Goal: Book appointment/travel/reservation

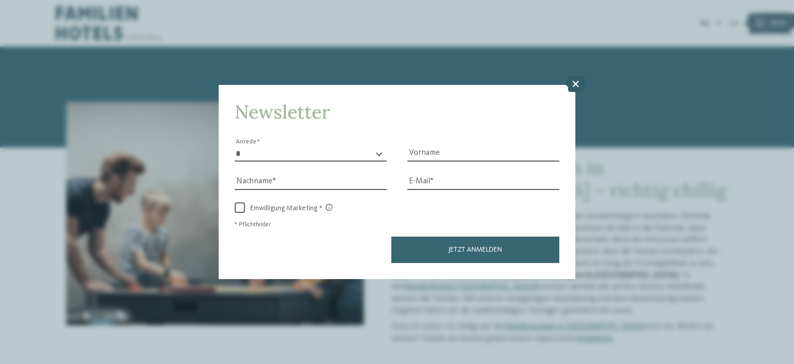
click at [578, 83] on icon at bounding box center [576, 84] width 20 height 17
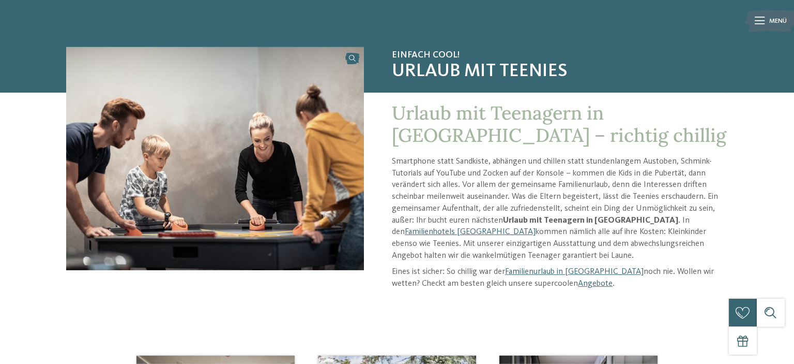
scroll to position [95, 0]
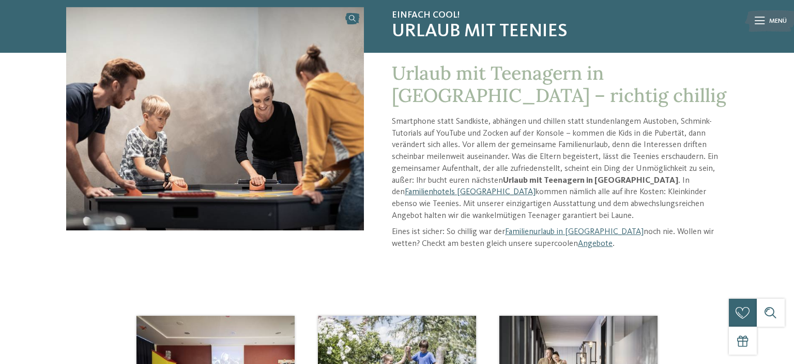
click at [536, 188] on link "Familienhotels [GEOGRAPHIC_DATA]" at bounding box center [470, 192] width 131 height 8
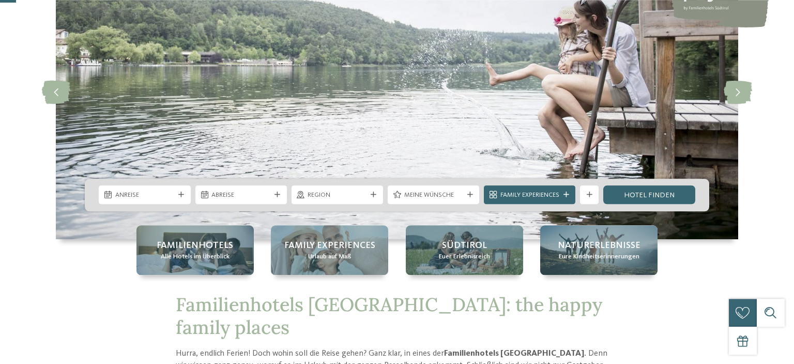
scroll to position [161, 0]
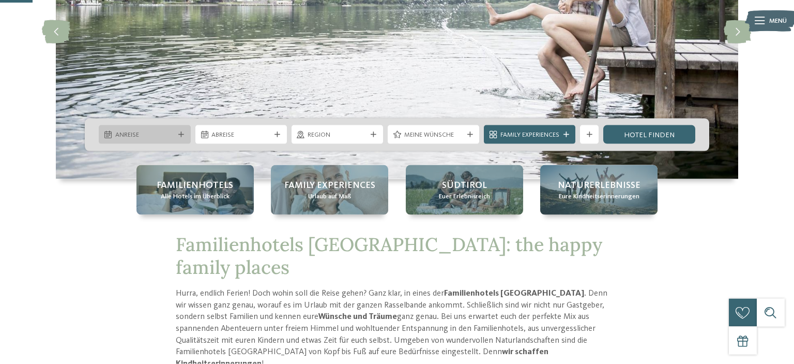
click at [179, 129] on div "Anreise" at bounding box center [145, 134] width 92 height 19
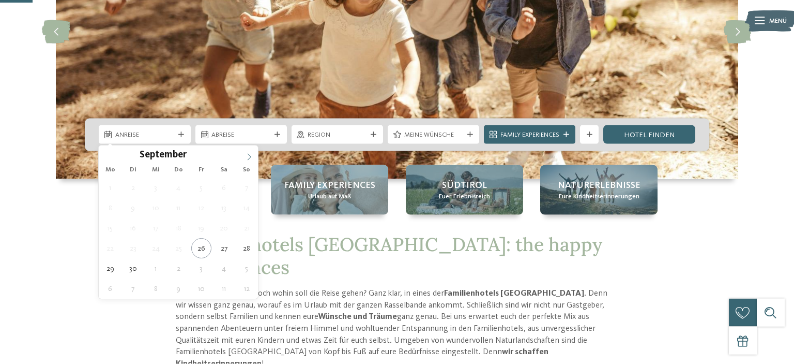
click at [251, 154] on icon at bounding box center [249, 156] width 7 height 7
type input "****"
click at [251, 154] on icon at bounding box center [249, 156] width 7 height 7
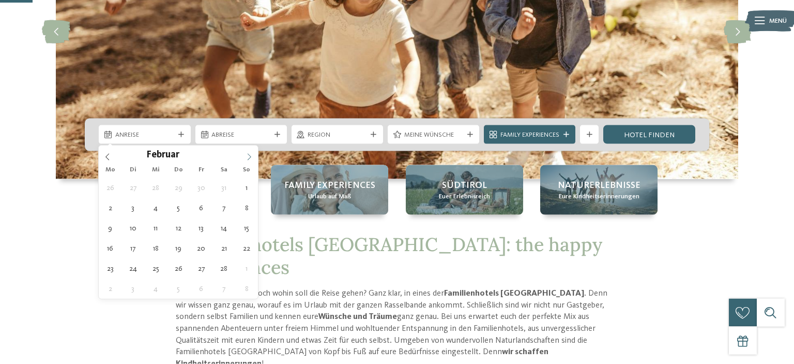
click at [251, 154] on icon at bounding box center [249, 156] width 7 height 7
click at [252, 154] on icon at bounding box center [249, 156] width 7 height 7
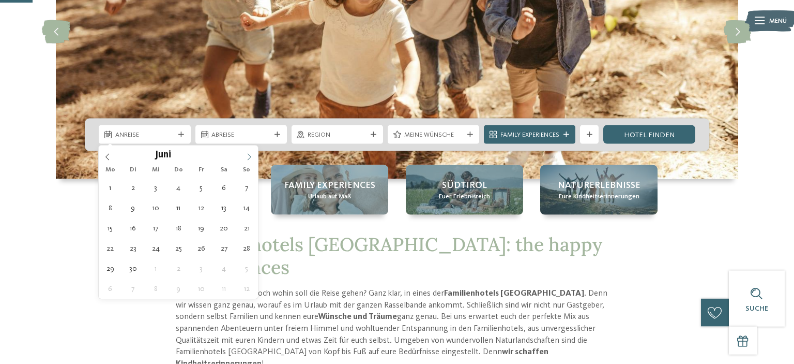
click at [252, 154] on icon at bounding box center [249, 156] width 7 height 7
type div "[DATE]"
type input "****"
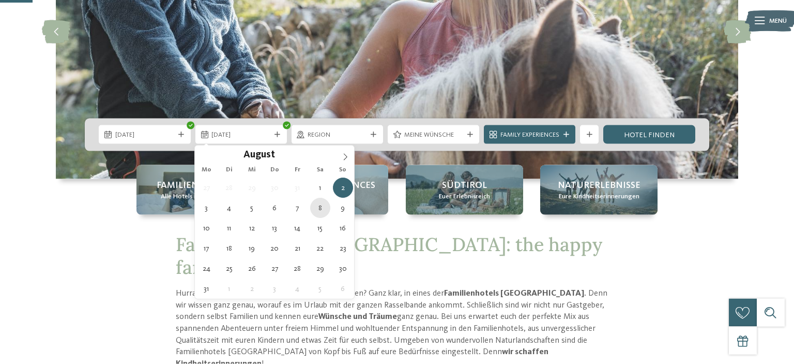
type div "[DATE]"
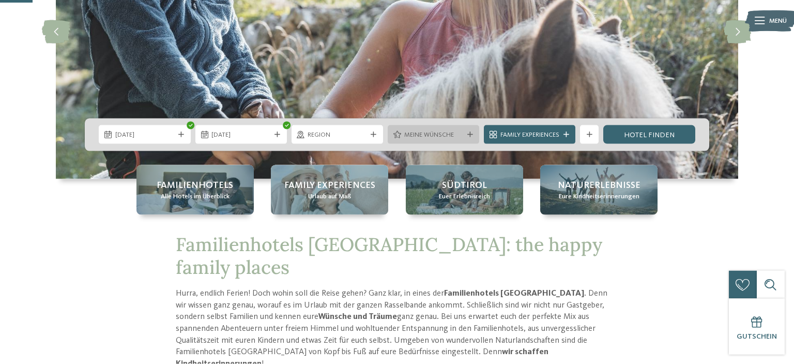
click at [412, 137] on span "Meine Wünsche" at bounding box center [433, 134] width 59 height 9
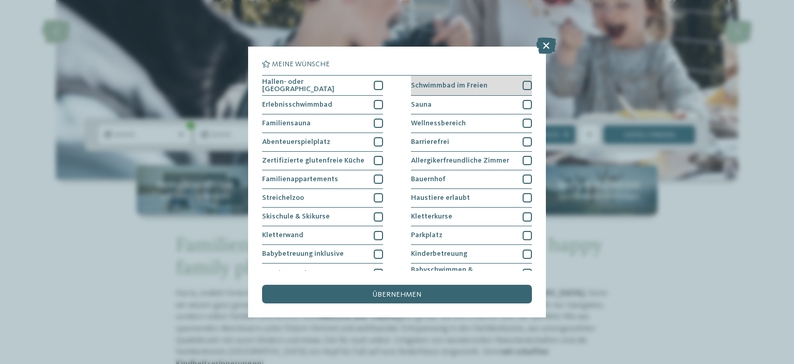
click at [523, 82] on div "Schwimmbad im Freien" at bounding box center [471, 86] width 121 height 20
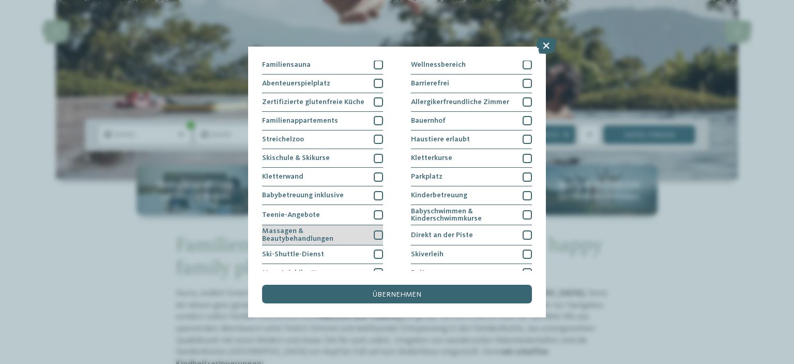
scroll to position [59, 0]
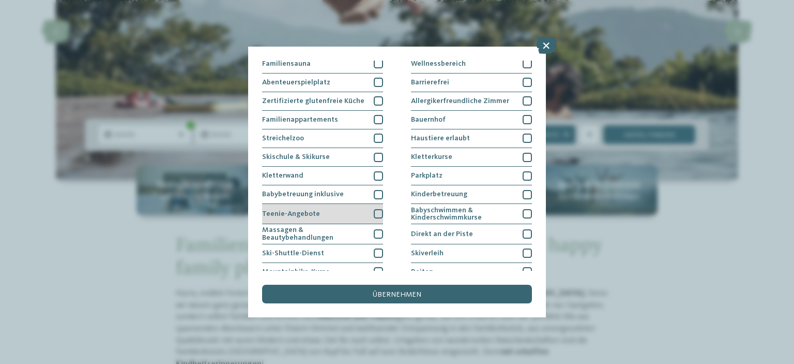
click at [378, 209] on div at bounding box center [378, 213] width 9 height 9
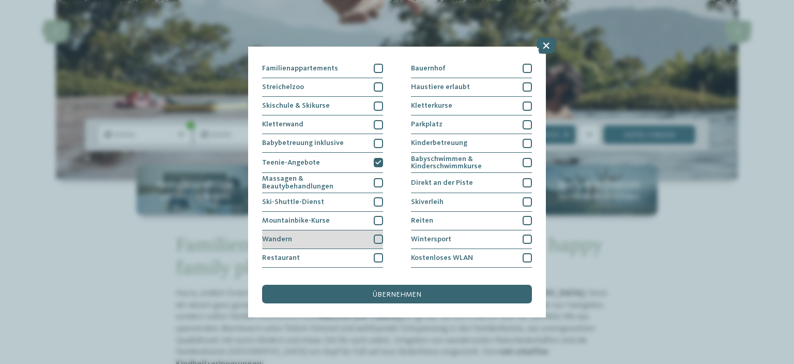
scroll to position [119, 0]
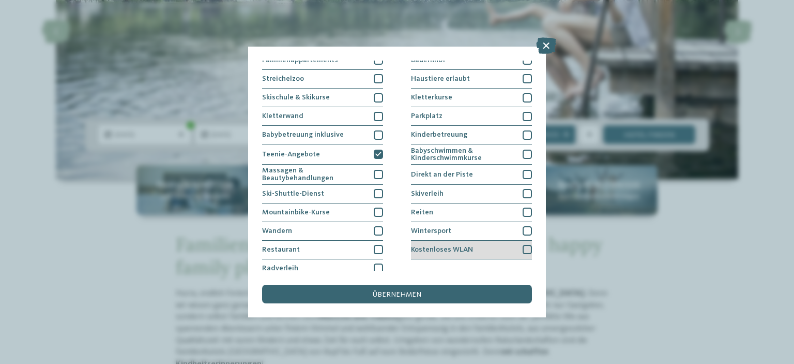
click at [526, 248] on div at bounding box center [527, 249] width 9 height 9
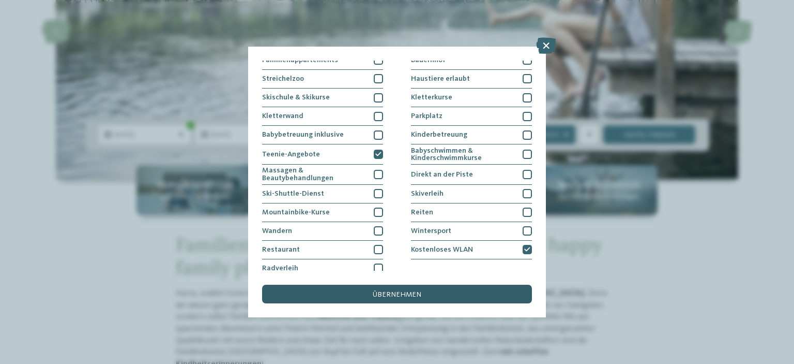
click at [405, 289] on div "übernehmen" at bounding box center [397, 293] width 270 height 19
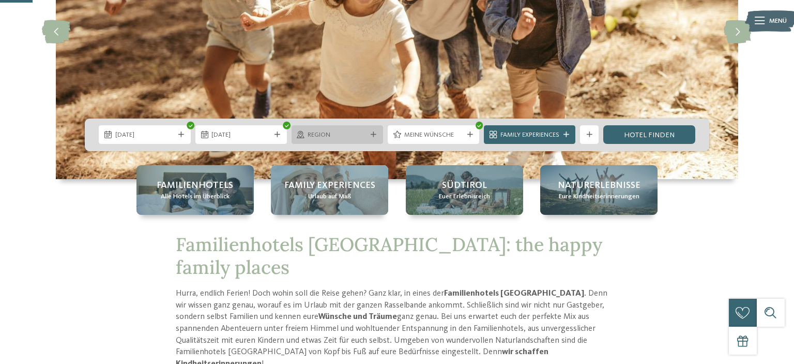
click at [335, 132] on span "Region" at bounding box center [337, 134] width 59 height 9
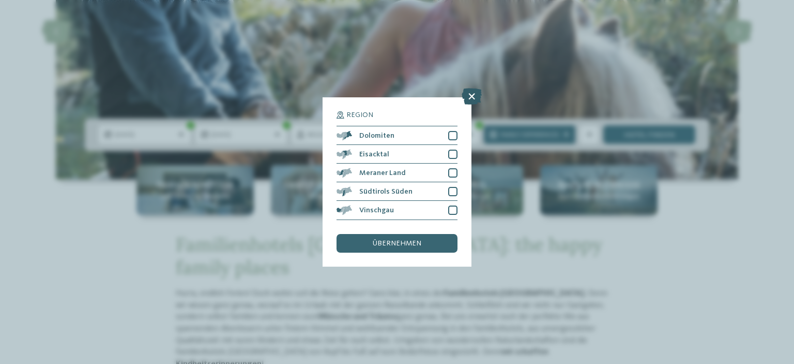
click at [476, 96] on icon at bounding box center [472, 96] width 20 height 17
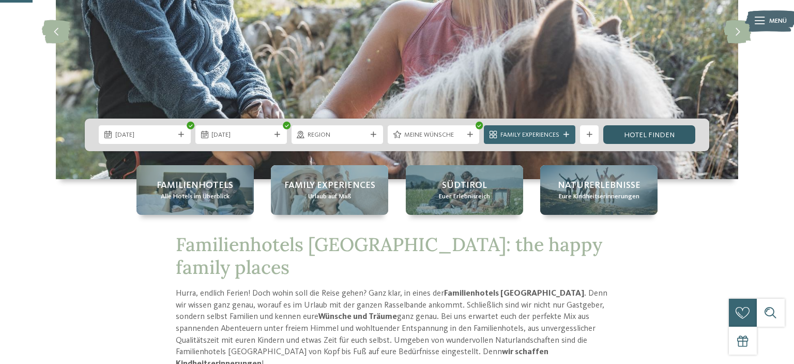
click at [647, 137] on link "Hotel finden" at bounding box center [650, 134] width 92 height 19
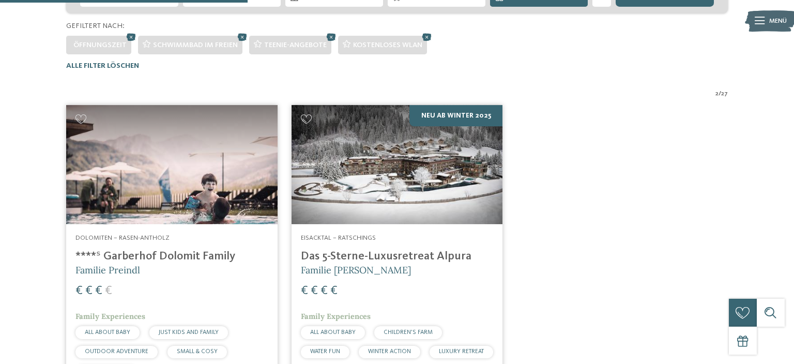
scroll to position [262, 0]
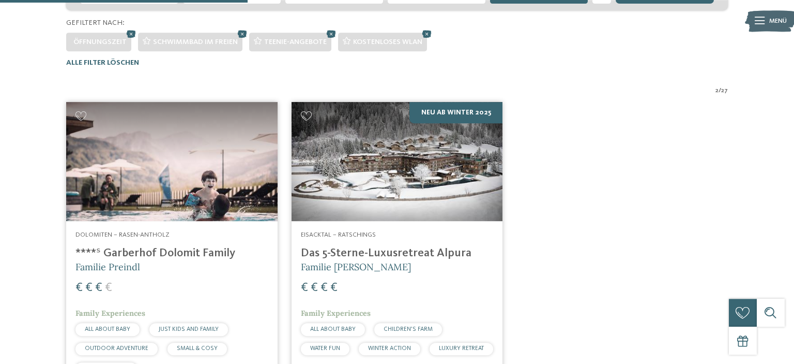
click at [143, 251] on h4 "****ˢ Garberhof Dolomit Family" at bounding box center [172, 253] width 192 height 14
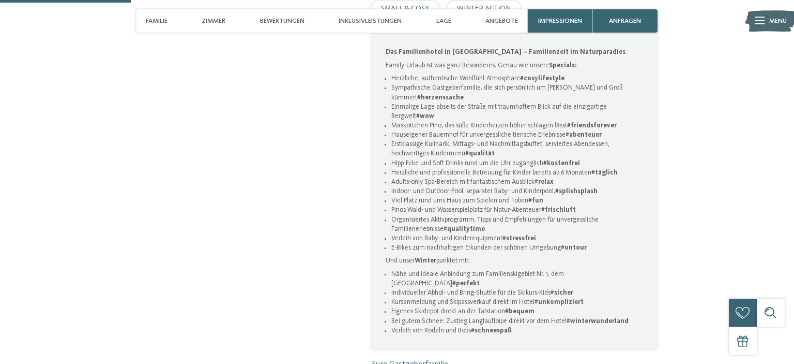
scroll to position [30, 0]
